Goal: Information Seeking & Learning: Learn about a topic

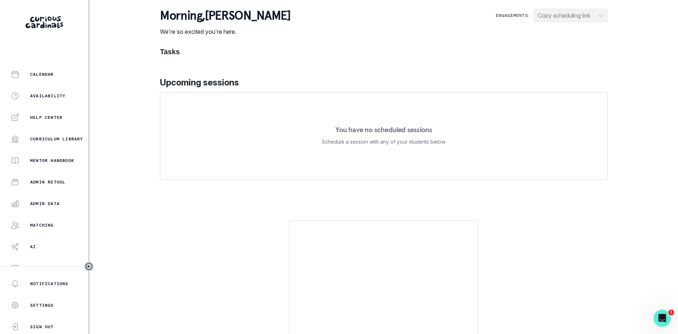
scroll to position [106, 0]
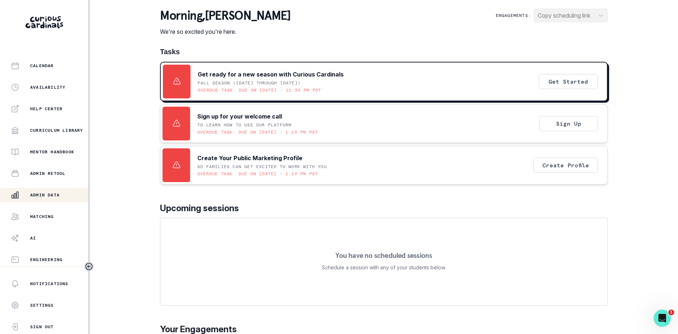
click at [42, 194] on p "Admin Data" at bounding box center [44, 195] width 29 height 6
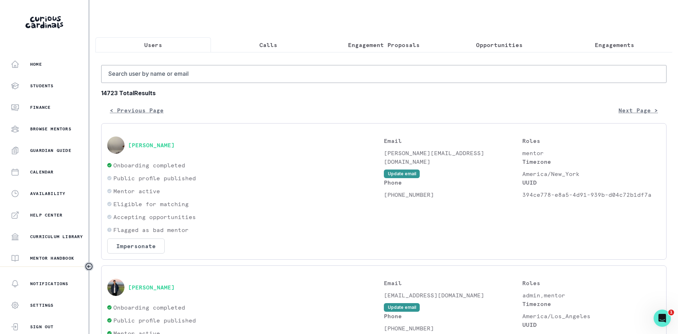
click at [161, 69] on input "Search user by name or email" at bounding box center [383, 74] width 565 height 18
type input "mia sc"
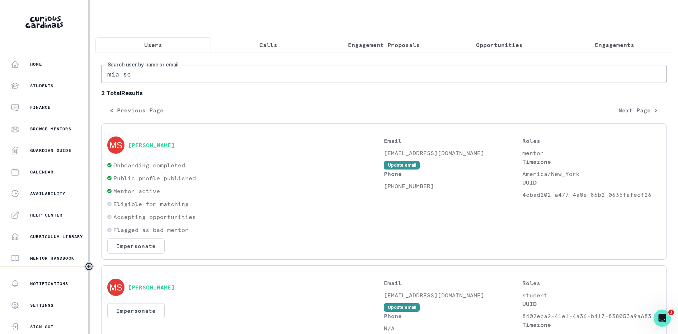
click at [150, 146] on button "[PERSON_NAME]" at bounding box center [151, 144] width 47 height 7
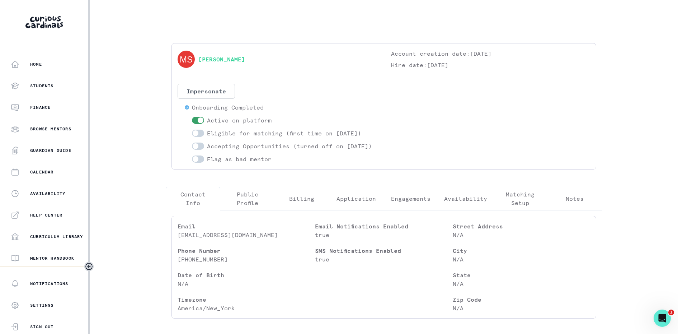
click at [401, 201] on button "Engagements" at bounding box center [410, 199] width 55 height 24
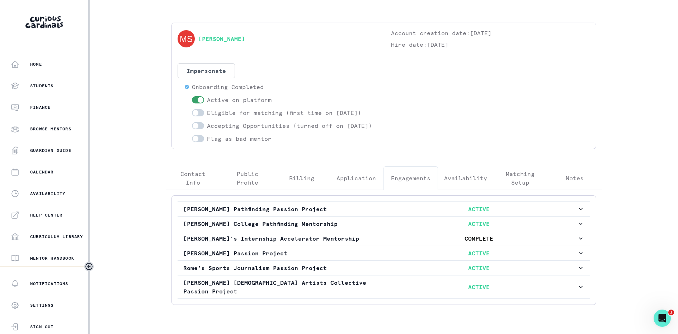
scroll to position [47, 0]
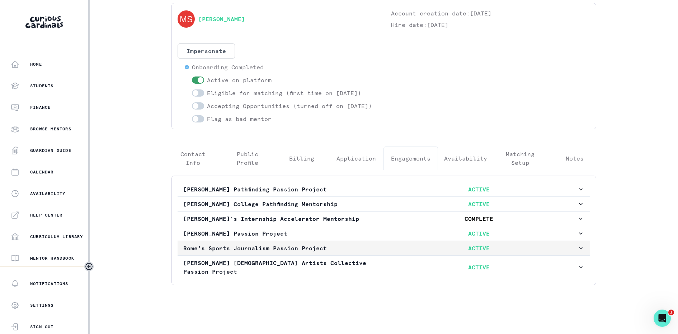
click at [339, 247] on p "Rome's Sports Journalism Passion Project" at bounding box center [281, 248] width 197 height 9
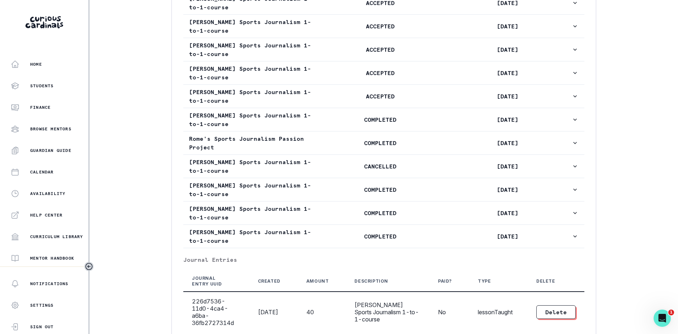
scroll to position [490, 0]
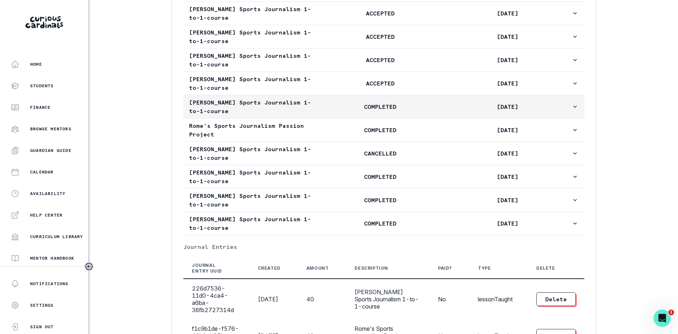
click at [312, 115] on p "[PERSON_NAME] Sports Journalism 1-to-1-course" at bounding box center [252, 106] width 127 height 17
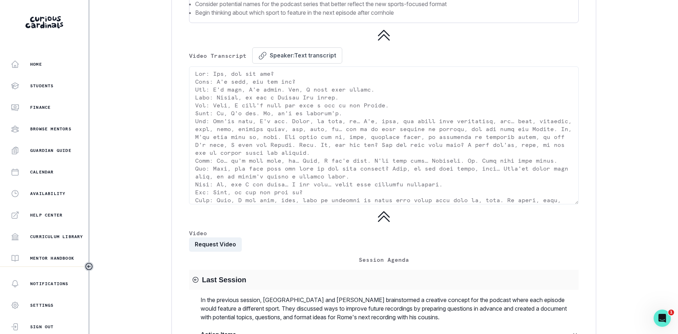
scroll to position [1319, 0]
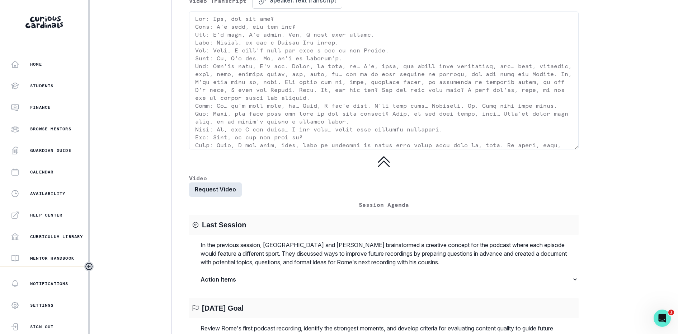
click at [192, 197] on button "Request Video" at bounding box center [215, 189] width 53 height 14
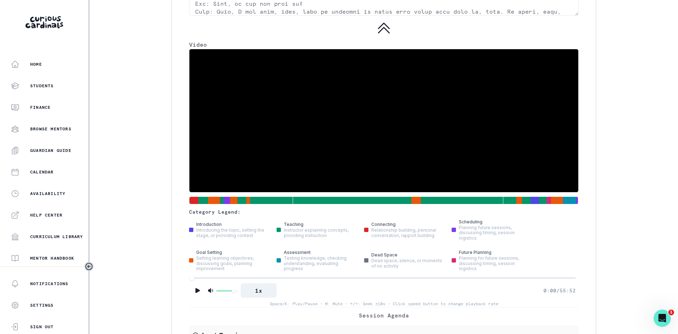
scroll to position [1456, 0]
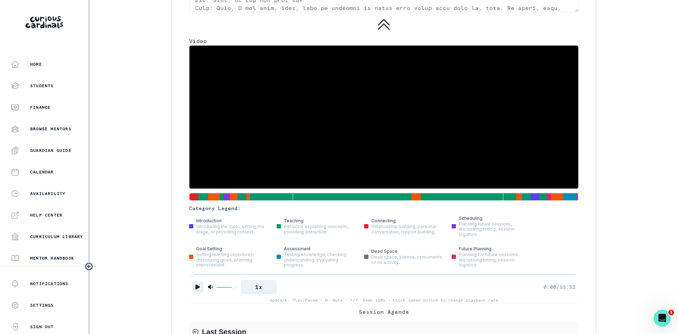
click at [193, 292] on button "Play" at bounding box center [197, 286] width 11 height 11
click at [201, 277] on div at bounding box center [384, 274] width 384 height 5
click at [209, 277] on div at bounding box center [384, 274] width 384 height 5
click at [215, 277] on div at bounding box center [384, 274] width 384 height 5
click at [224, 277] on div at bounding box center [384, 274] width 384 height 5
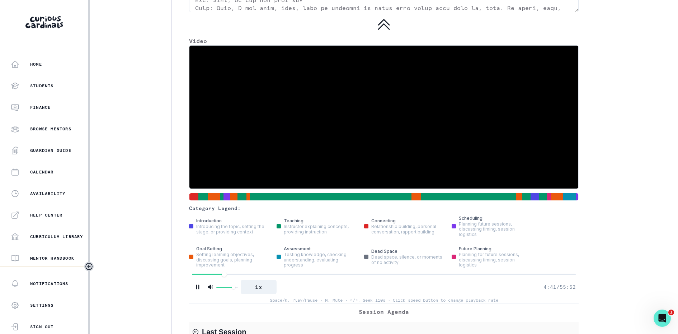
click at [230, 275] on div at bounding box center [384, 273] width 384 height 1
click at [248, 277] on div at bounding box center [384, 274] width 384 height 5
click at [198, 290] on icon "Pause" at bounding box center [197, 286] width 7 height 7
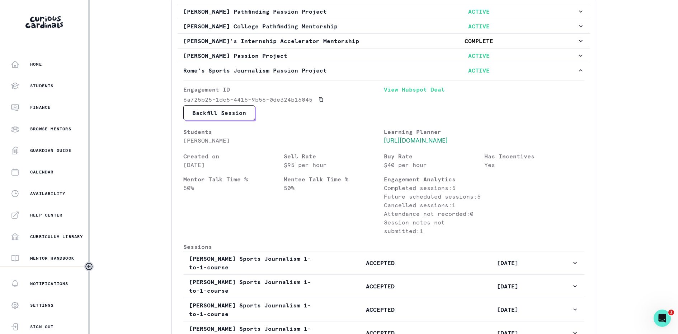
scroll to position [140, 0]
